Goal: Use online tool/utility: Utilize a website feature to perform a specific function

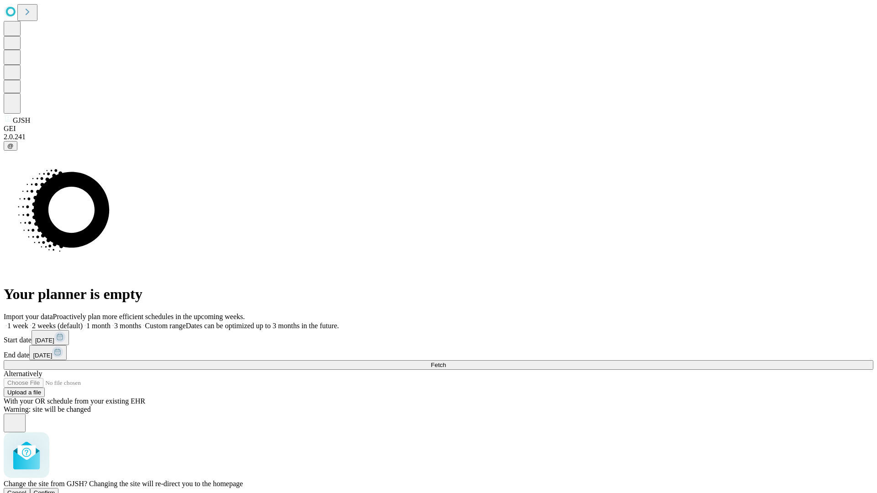
click at [55, 490] on span "Confirm" at bounding box center [44, 493] width 21 height 7
click at [111, 322] on label "1 month" at bounding box center [97, 326] width 28 height 8
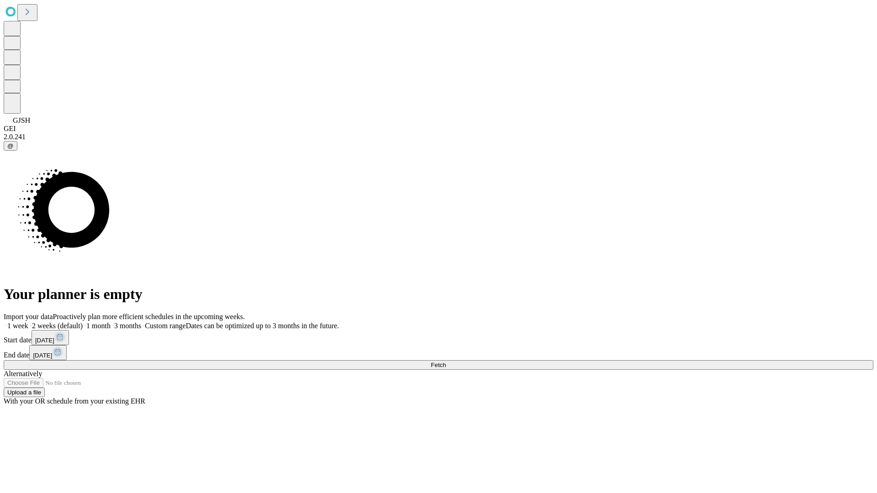
click at [446, 362] on span "Fetch" at bounding box center [438, 365] width 15 height 7
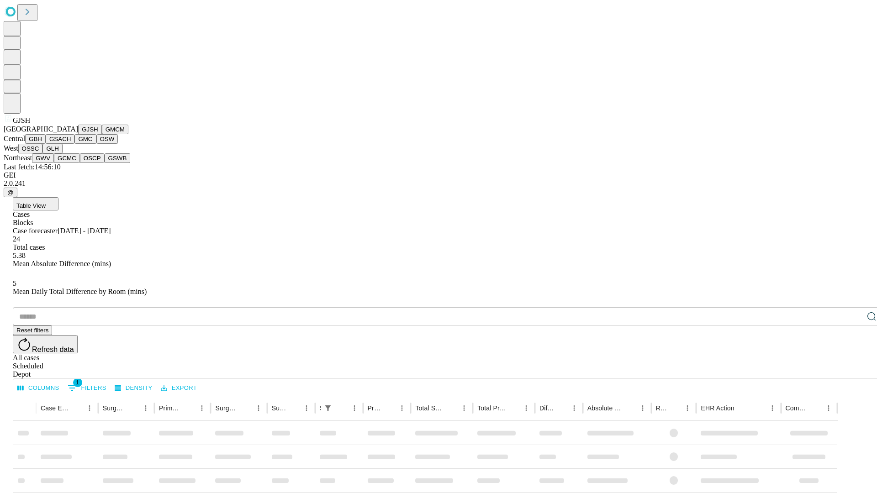
click at [102, 134] on button "GMCM" at bounding box center [115, 130] width 26 height 10
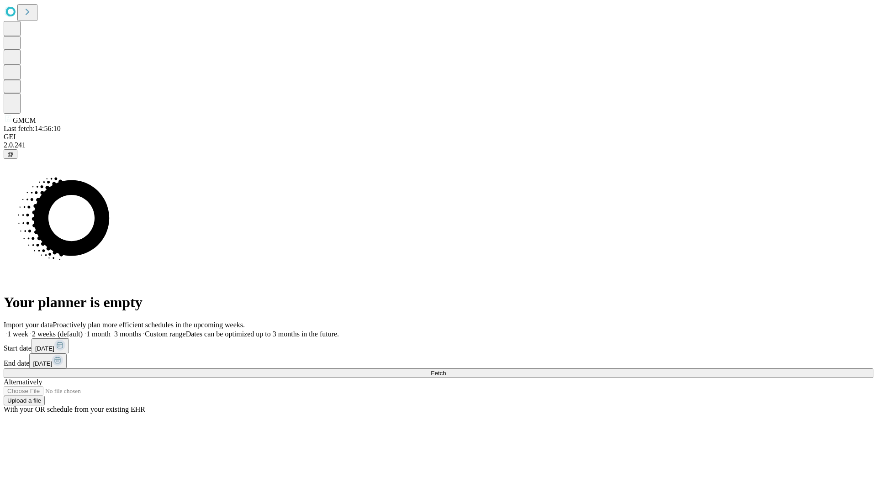
click at [111, 330] on label "1 month" at bounding box center [97, 334] width 28 height 8
click at [446, 370] on span "Fetch" at bounding box center [438, 373] width 15 height 7
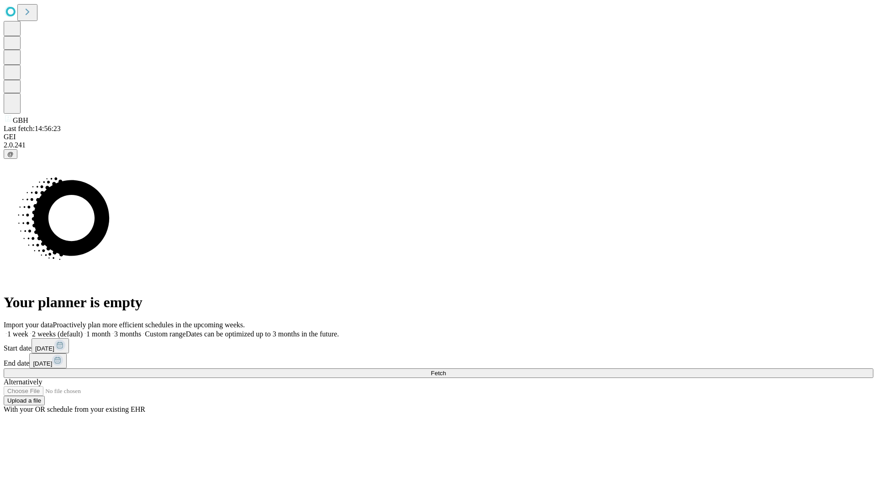
click at [111, 330] on label "1 month" at bounding box center [97, 334] width 28 height 8
click at [446, 370] on span "Fetch" at bounding box center [438, 373] width 15 height 7
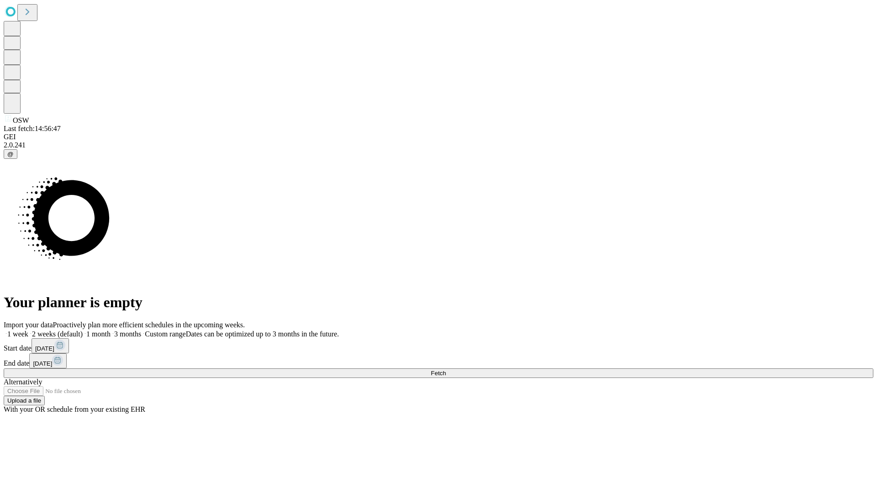
click at [111, 330] on label "1 month" at bounding box center [97, 334] width 28 height 8
click at [446, 370] on span "Fetch" at bounding box center [438, 373] width 15 height 7
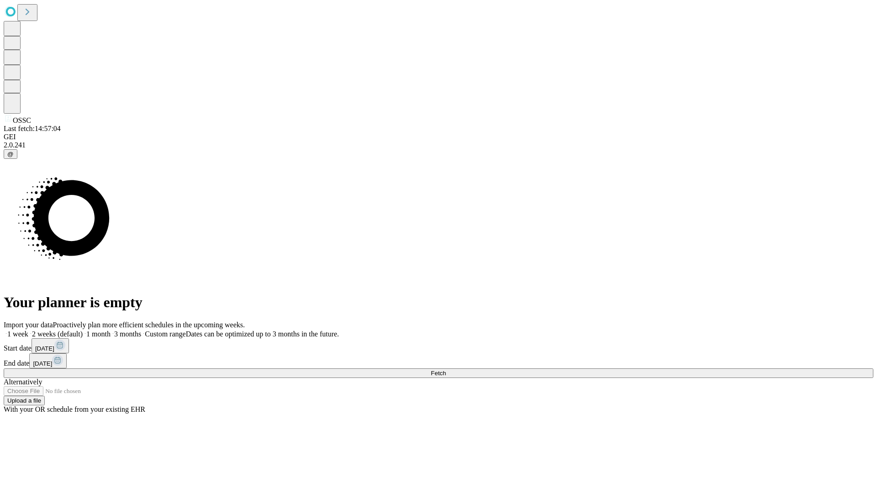
click at [111, 330] on label "1 month" at bounding box center [97, 334] width 28 height 8
click at [446, 370] on span "Fetch" at bounding box center [438, 373] width 15 height 7
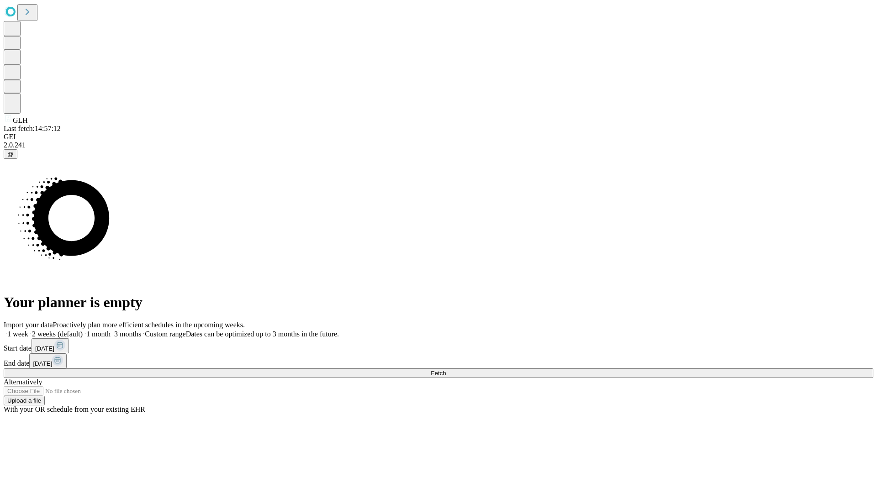
click at [111, 330] on label "1 month" at bounding box center [97, 334] width 28 height 8
click at [446, 370] on span "Fetch" at bounding box center [438, 373] width 15 height 7
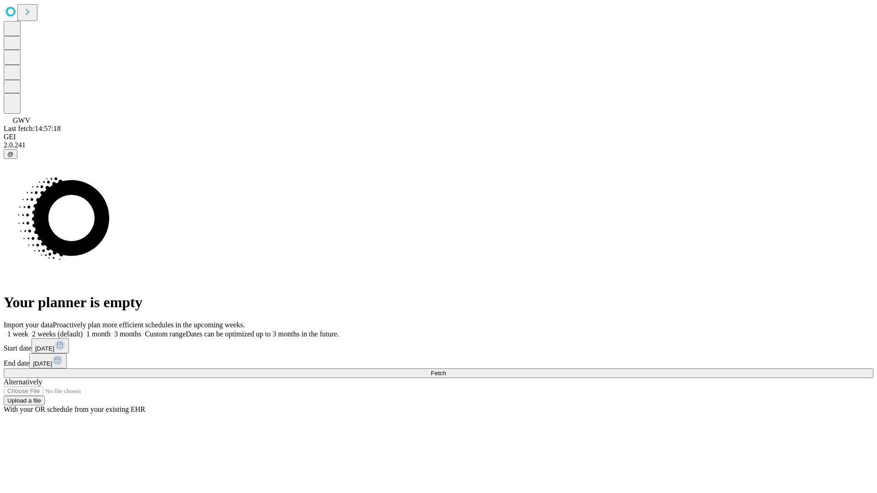
click at [111, 330] on label "1 month" at bounding box center [97, 334] width 28 height 8
click at [446, 370] on span "Fetch" at bounding box center [438, 373] width 15 height 7
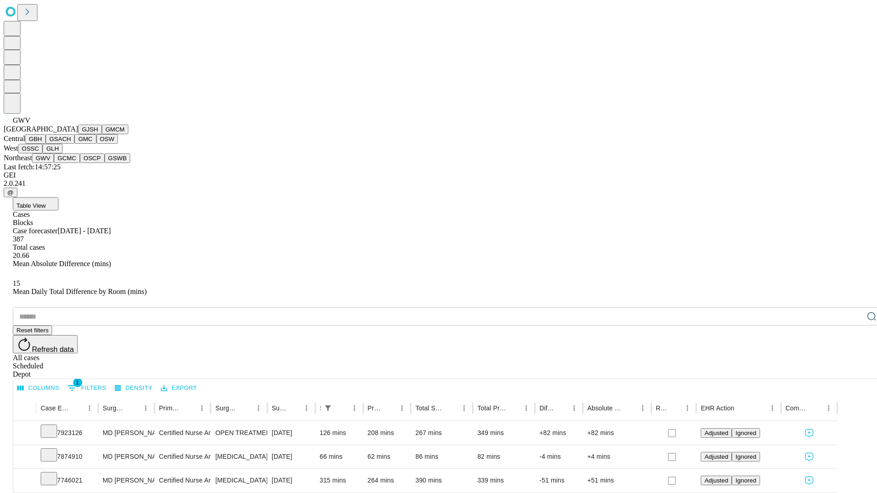
click at [71, 163] on button "GCMC" at bounding box center [67, 158] width 26 height 10
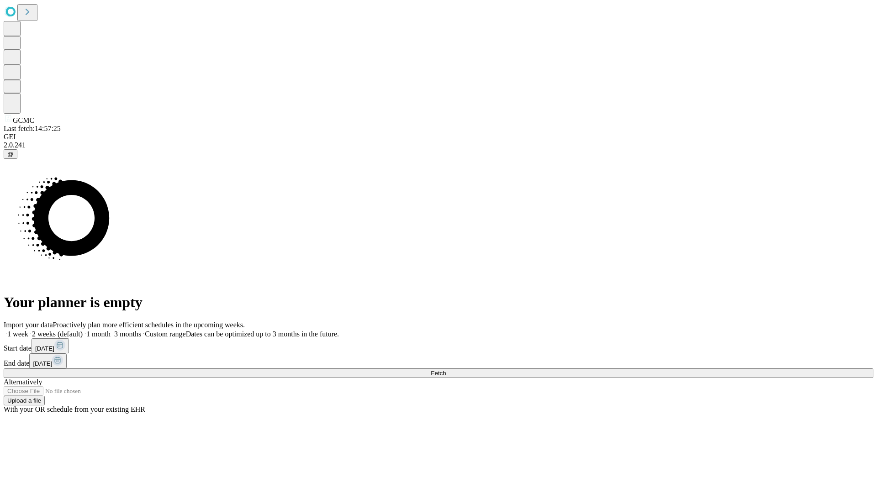
click at [446, 370] on span "Fetch" at bounding box center [438, 373] width 15 height 7
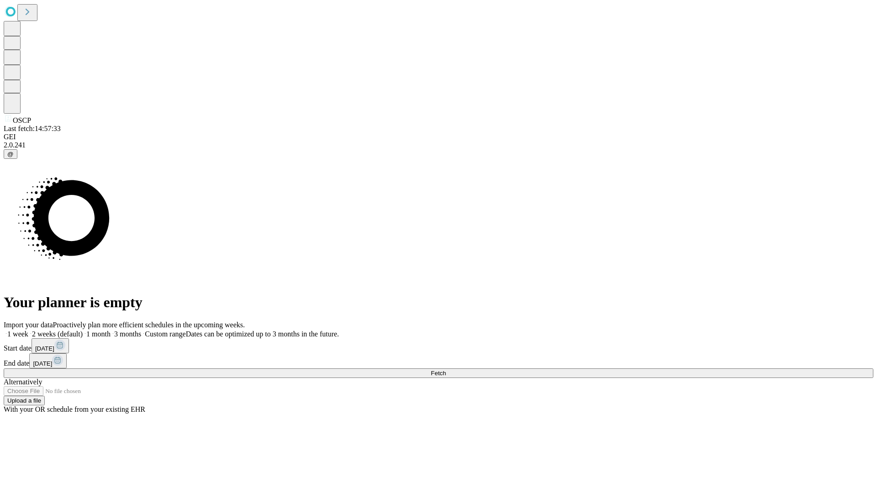
click at [111, 330] on label "1 month" at bounding box center [97, 334] width 28 height 8
click at [446, 370] on span "Fetch" at bounding box center [438, 373] width 15 height 7
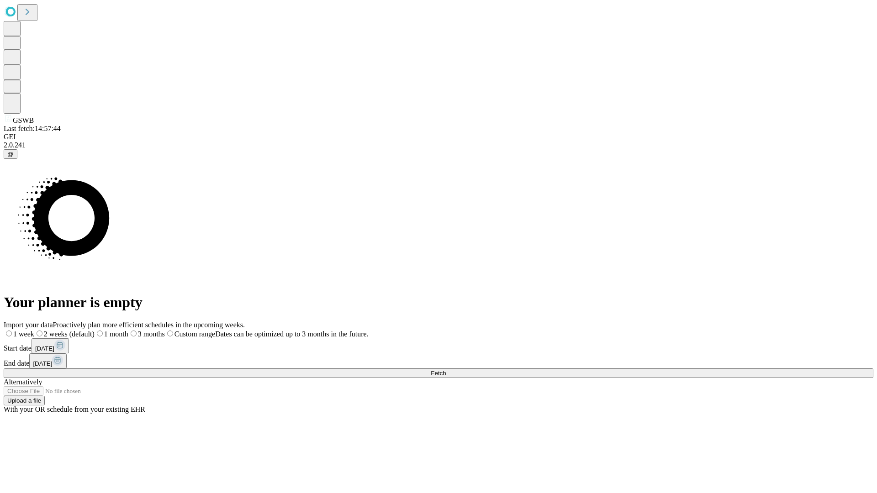
click at [128, 330] on label "1 month" at bounding box center [112, 334] width 34 height 8
click at [446, 370] on span "Fetch" at bounding box center [438, 373] width 15 height 7
